Goal: Task Accomplishment & Management: Manage account settings

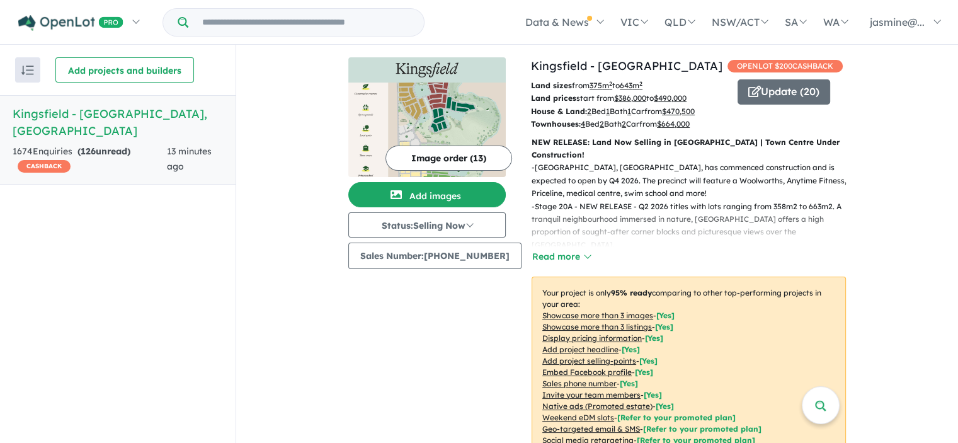
scroll to position [528, 0]
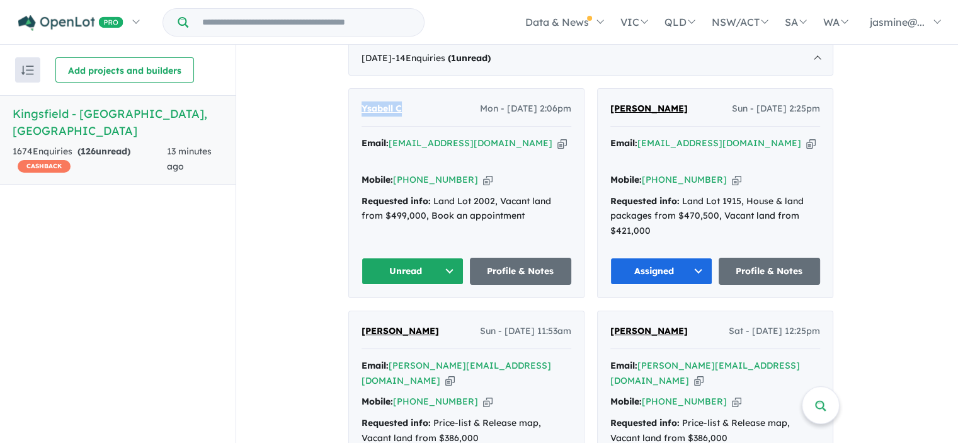
click at [379, 258] on button "Unread" at bounding box center [413, 271] width 102 height 27
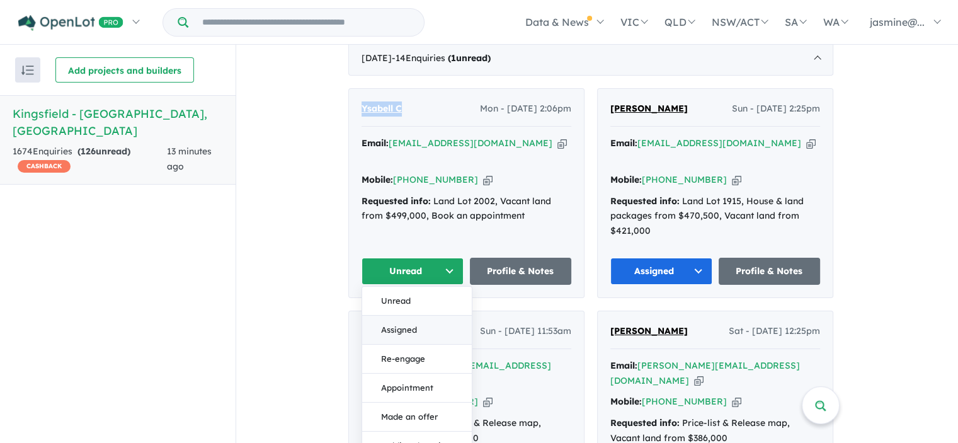
click at [387, 316] on button "Assigned" at bounding box center [417, 330] width 110 height 29
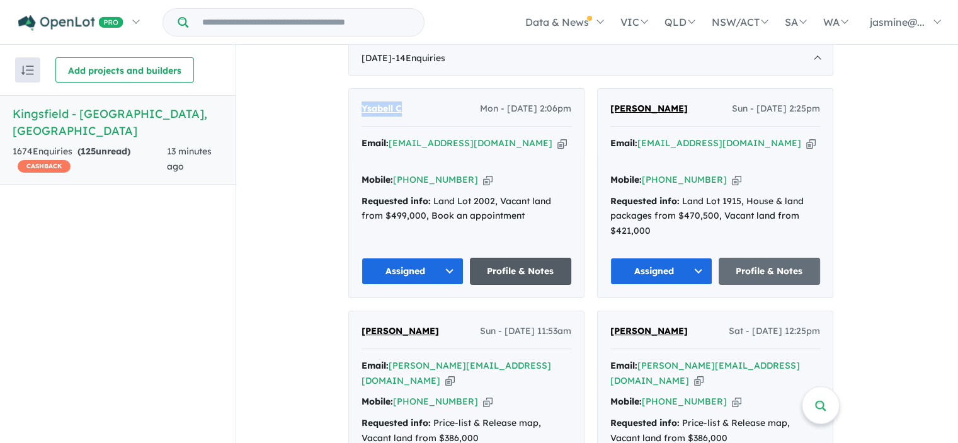
click at [552, 258] on link "Profile & Notes" at bounding box center [521, 271] width 102 height 27
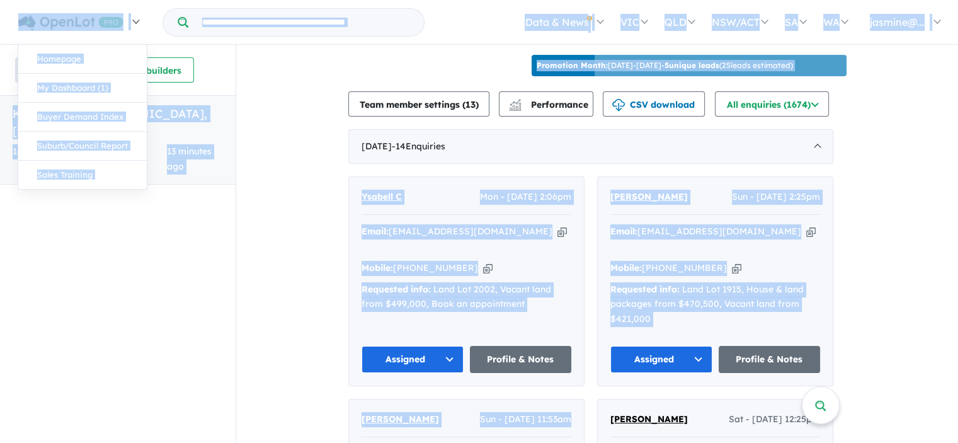
scroll to position [209, 0]
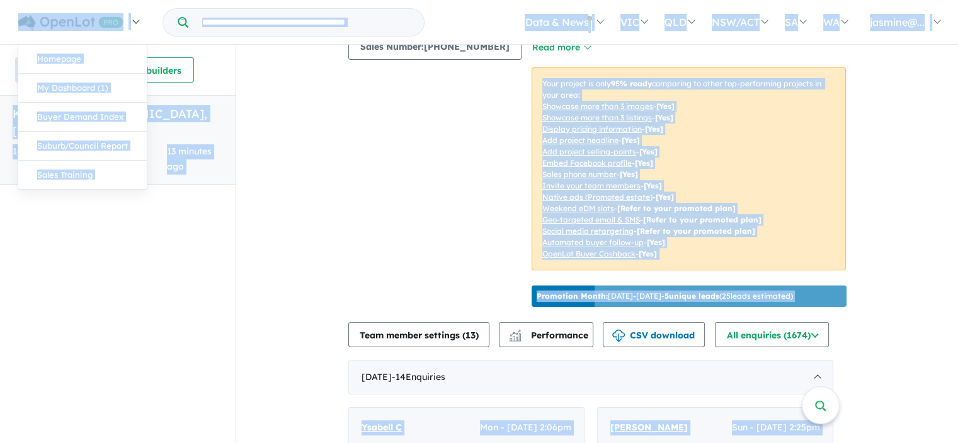
drag, startPoint x: 282, startPoint y: 344, endPoint x: 25, endPoint y: 11, distance: 420.9
click at [25, 11] on div "Homepage My Dashboard (1) Buyer Demand Index Suburb/Council Report Sales Traini…" at bounding box center [479, 197] width 958 height 398
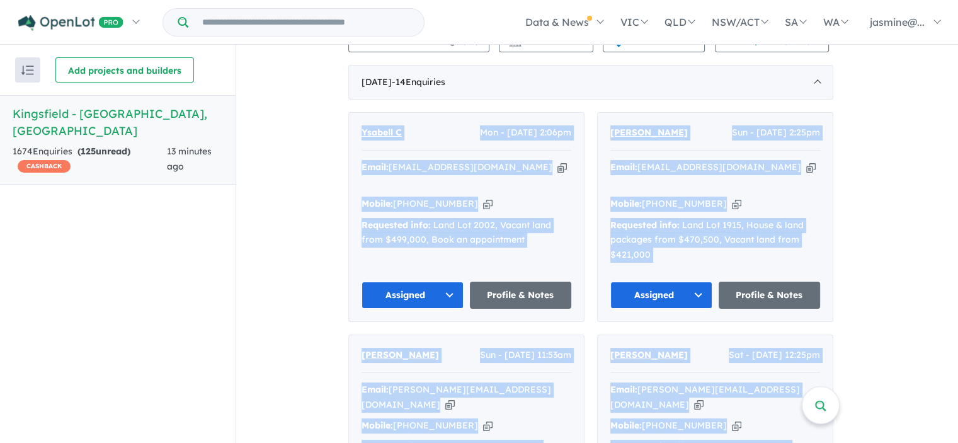
scroll to position [788, 0]
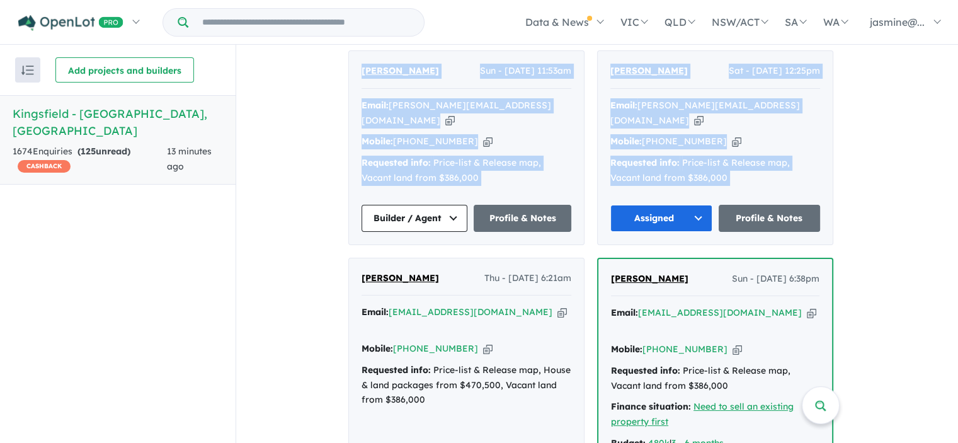
drag, startPoint x: 404, startPoint y: 136, endPoint x: 850, endPoint y: 206, distance: 452.1
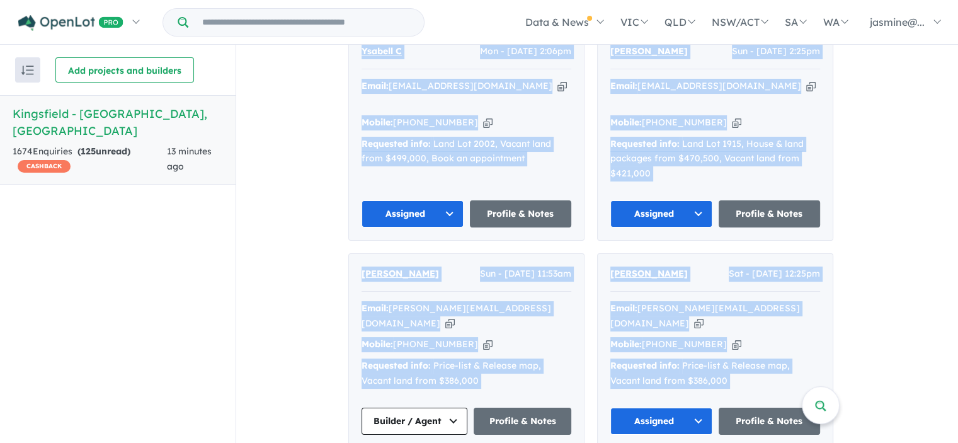
scroll to position [347, 0]
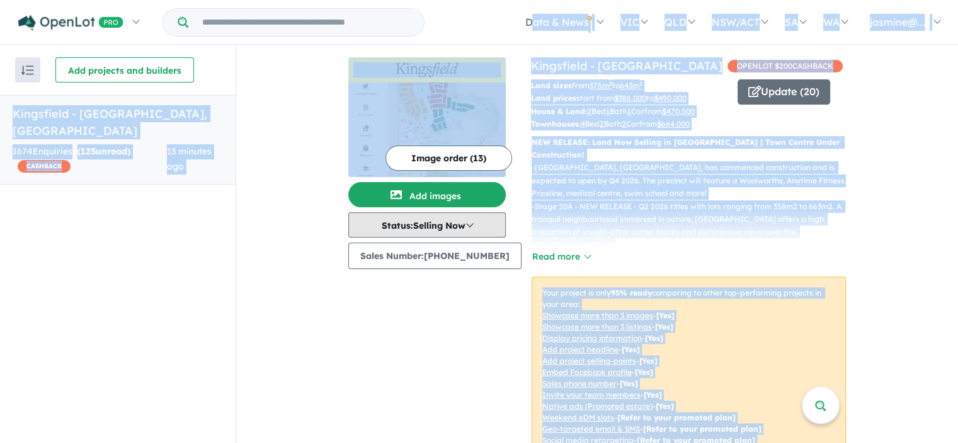
scroll to position [0, 0]
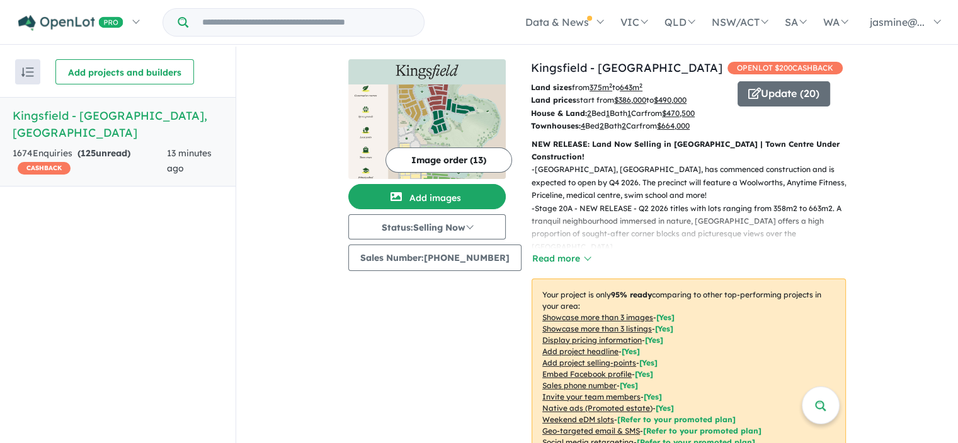
drag, startPoint x: 840, startPoint y: 318, endPoint x: 321, endPoint y: 378, distance: 522.6
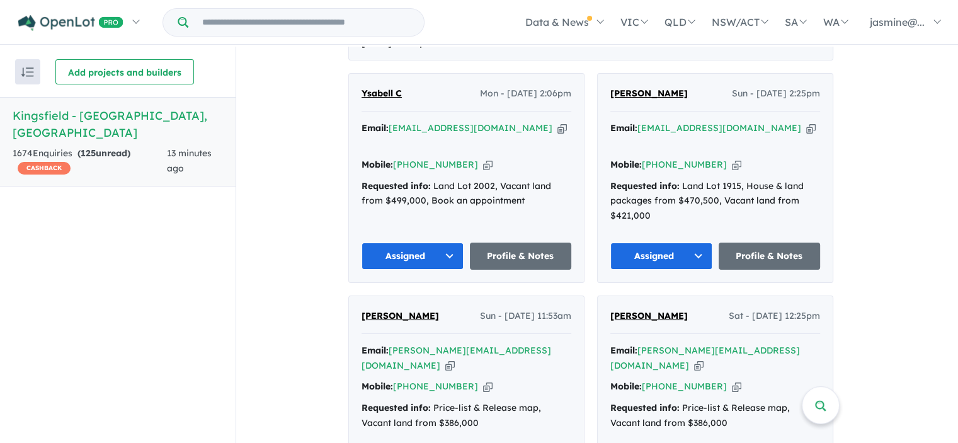
scroll to position [567, 0]
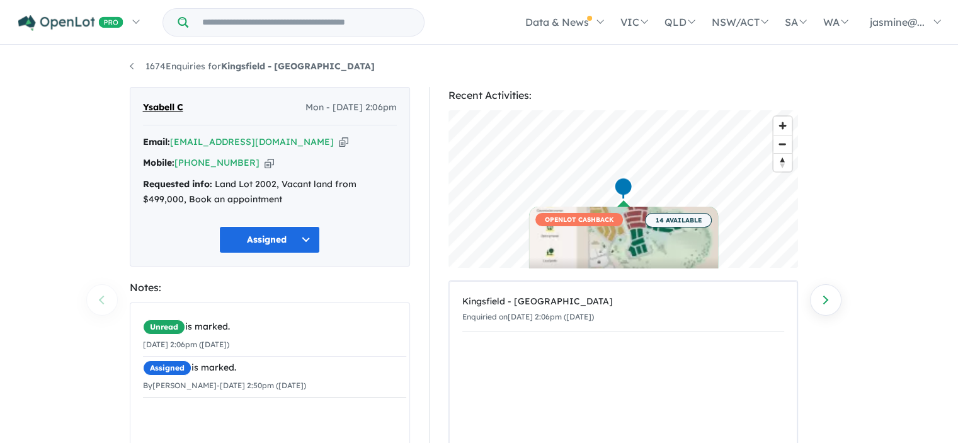
scroll to position [63, 0]
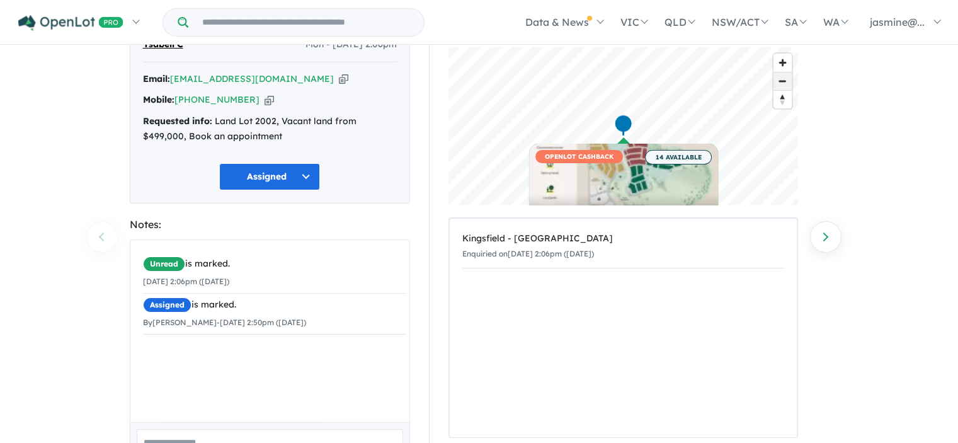
click at [786, 75] on span "Zoom out" at bounding box center [783, 81] width 18 height 18
click at [786, 65] on span "Zoom in" at bounding box center [783, 63] width 18 height 18
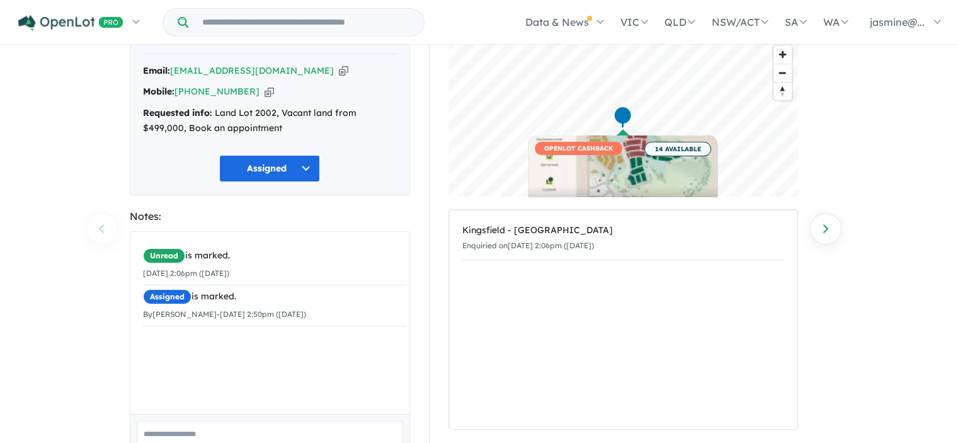
scroll to position [93, 0]
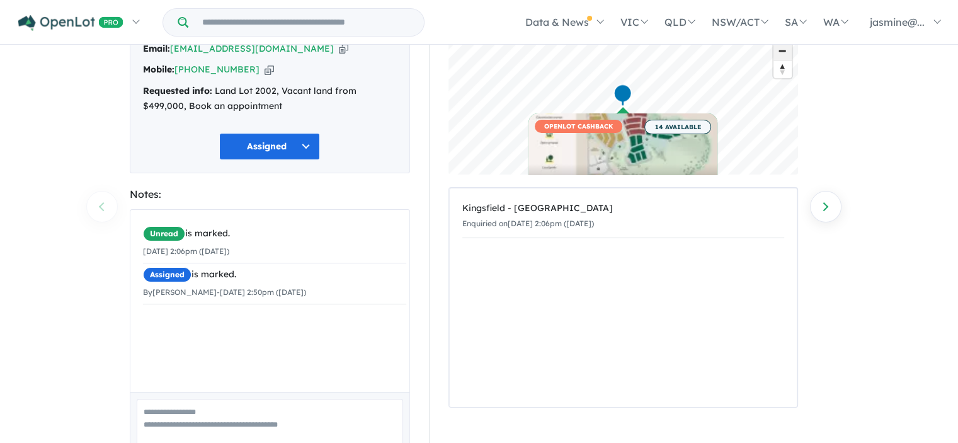
click at [783, 54] on span "Zoom out" at bounding box center [783, 51] width 18 height 18
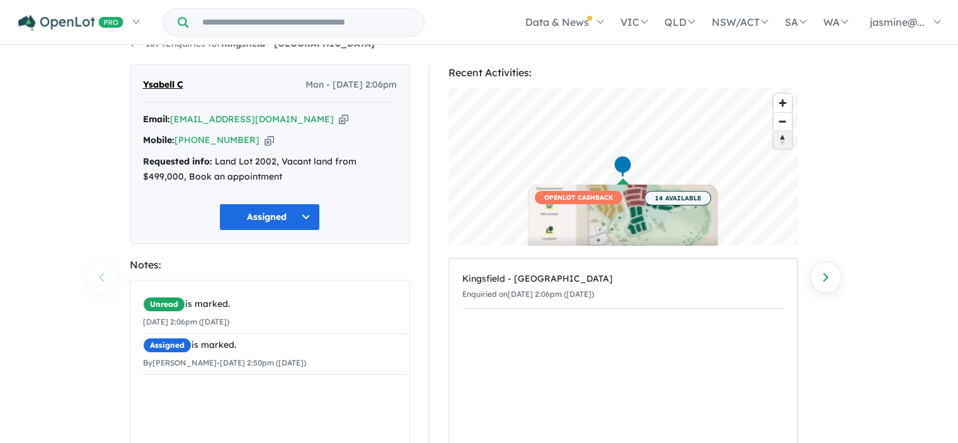
scroll to position [0, 0]
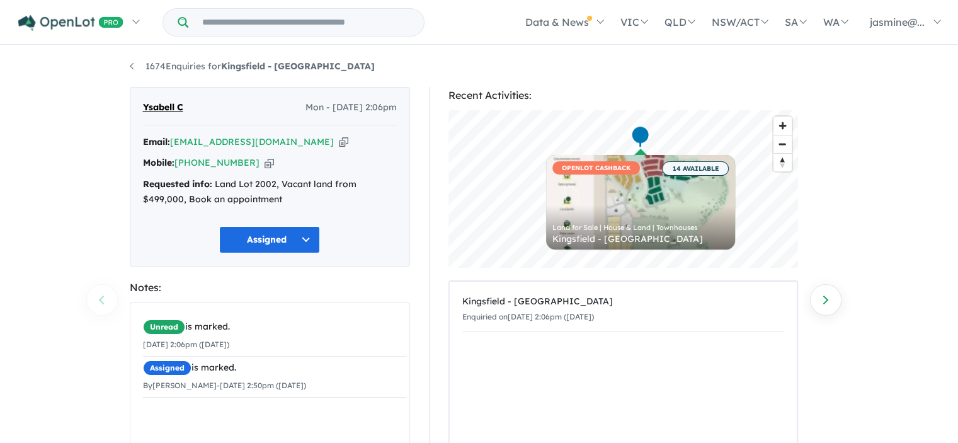
drag, startPoint x: 702, startPoint y: 157, endPoint x: 632, endPoint y: 287, distance: 147.1
click at [632, 287] on div "Recent Activities: © Mapbox © OpenStreetMap Improve this map OPENLOT CASHBACK 1…" at bounding box center [624, 294] width 350 height 414
